Goal: Information Seeking & Learning: Learn about a topic

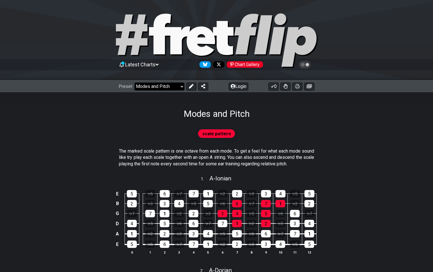
click at [149, 87] on select "Welcome to #fretflip! Initial Preset Custom Preset Minor Pentatonic Major Penta…" at bounding box center [159, 87] width 50 height 8
click at [274, 115] on div "Modes and Pitch" at bounding box center [216, 105] width 433 height 27
click at [238, 88] on button "Login" at bounding box center [239, 87] width 20 height 8
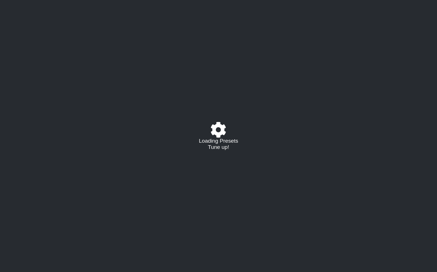
select select "/modes-and-relative-pitch"
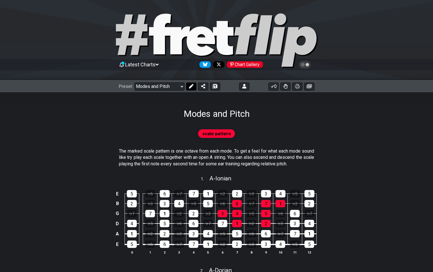
click at [189, 86] on icon at bounding box center [191, 86] width 5 height 5
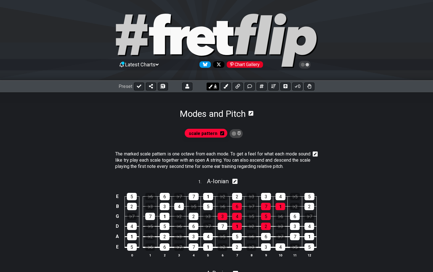
click at [212, 88] on icon at bounding box center [210, 87] width 4 height 4
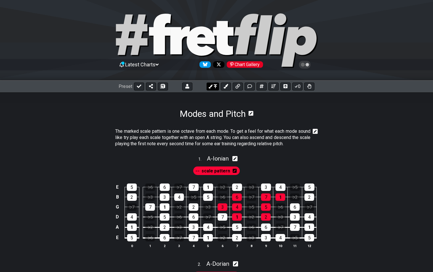
click at [212, 88] on icon at bounding box center [210, 87] width 4 height 4
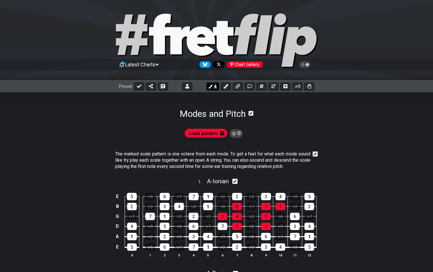
click at [212, 88] on icon at bounding box center [210, 87] width 4 height 4
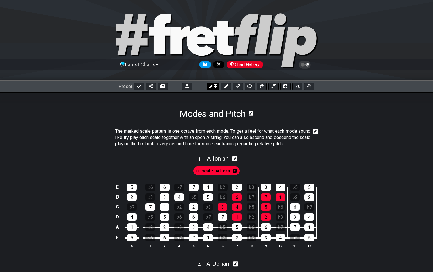
click at [212, 88] on icon at bounding box center [210, 87] width 4 height 4
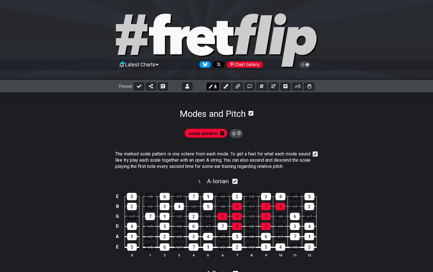
click at [212, 88] on icon at bounding box center [210, 87] width 4 height 4
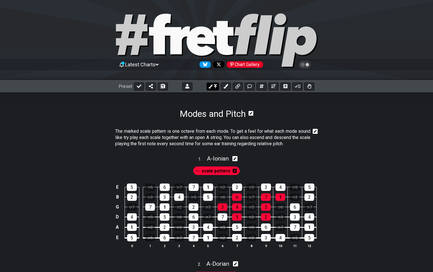
click at [212, 88] on icon at bounding box center [210, 87] width 4 height 4
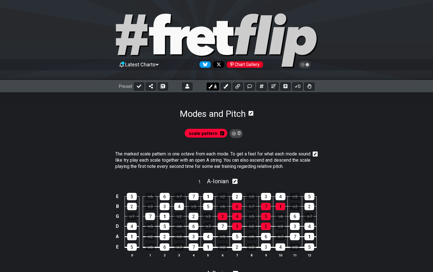
click at [212, 88] on icon at bounding box center [210, 87] width 4 height 4
